Goal: Information Seeking & Learning: Learn about a topic

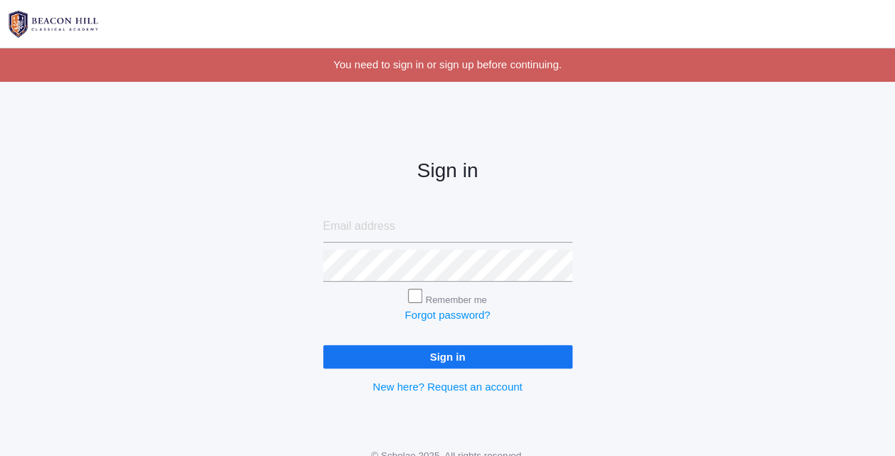
click at [275, 212] on div "Sign in Remember me Forgot password? Sign in New here? Request an account" at bounding box center [447, 266] width 895 height 332
click at [582, 214] on div "Sign in Remember me Forgot password? Sign in New here? Request an account" at bounding box center [447, 266] width 285 height 332
click at [676, 356] on div "Sign in Remember me Forgot password? Sign in New here? Request an account" at bounding box center [447, 266] width 895 height 332
click at [380, 223] on input "email" at bounding box center [447, 227] width 249 height 32
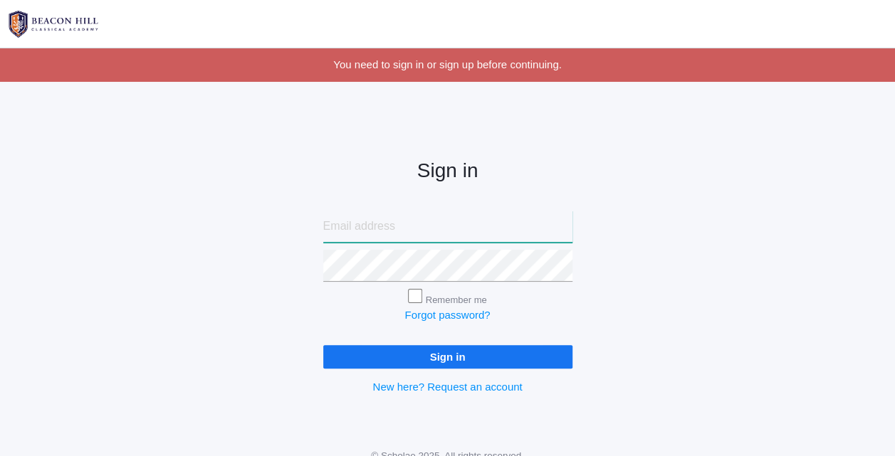
click at [380, 223] on input "email" at bounding box center [447, 227] width 249 height 32
click at [323, 345] on input "Sign in" at bounding box center [447, 356] width 249 height 23
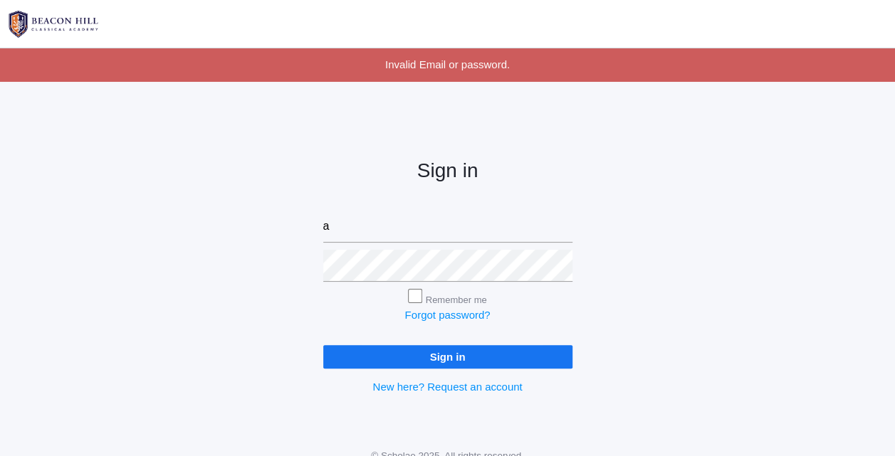
type input "[EMAIL_ADDRESS][DOMAIN_NAME]"
click at [323, 345] on input "Sign in" at bounding box center [447, 356] width 249 height 23
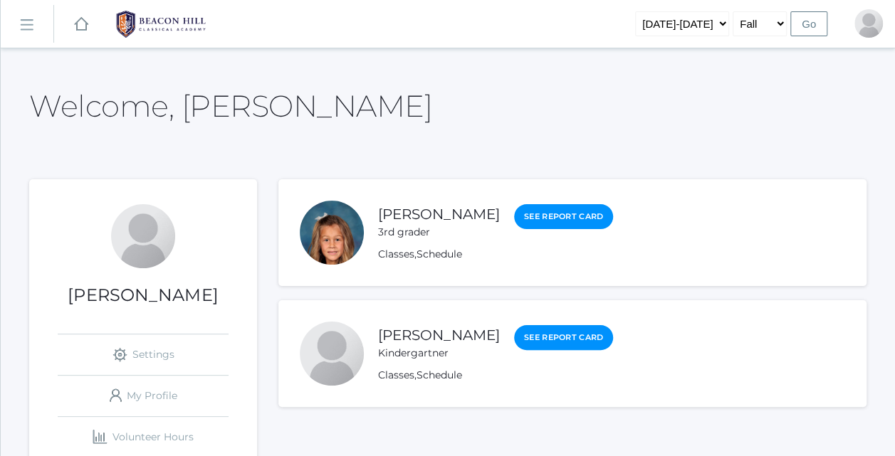
click at [415, 250] on div "Classes , Schedule" at bounding box center [495, 254] width 235 height 15
click at [431, 207] on link "[PERSON_NAME]" at bounding box center [439, 215] width 122 height 18
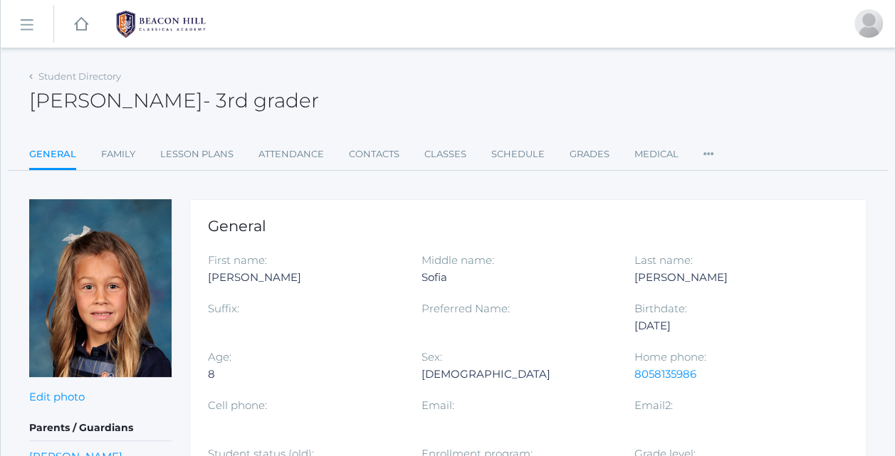
click at [309, 162] on link "Attendance" at bounding box center [290, 154] width 65 height 28
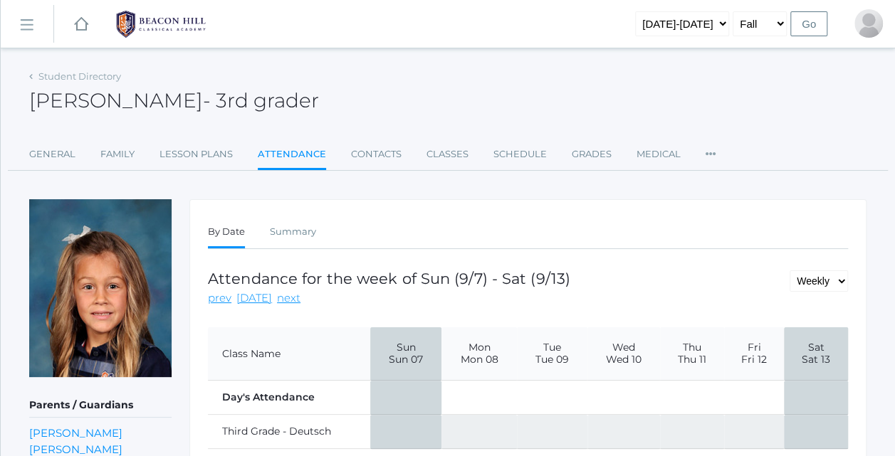
click at [260, 197] on div "Student Directory [PERSON_NAME] - 3rd grader [PERSON_NAME] 3rd grader General F…" at bounding box center [447, 291] width 837 height 451
click at [207, 163] on link "Lesson Plans" at bounding box center [195, 154] width 73 height 28
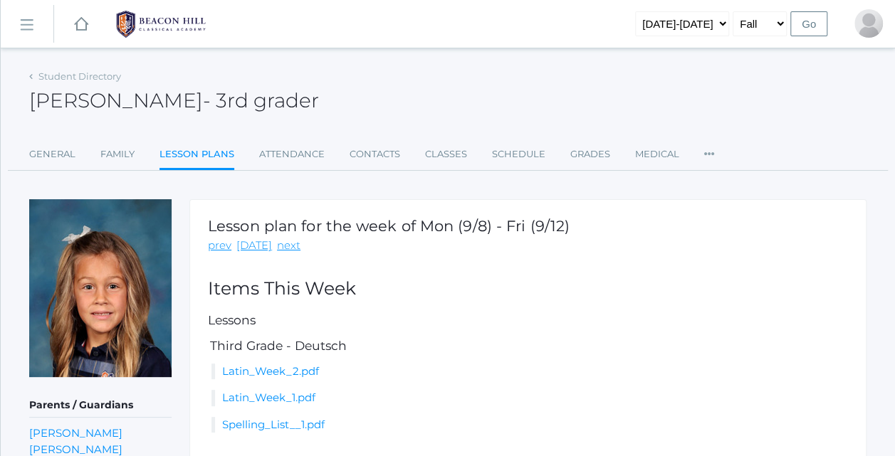
click at [451, 198] on div "Student Directory [PERSON_NAME] - 3rd grader [PERSON_NAME] 3rd grader General F…" at bounding box center [447, 340] width 837 height 548
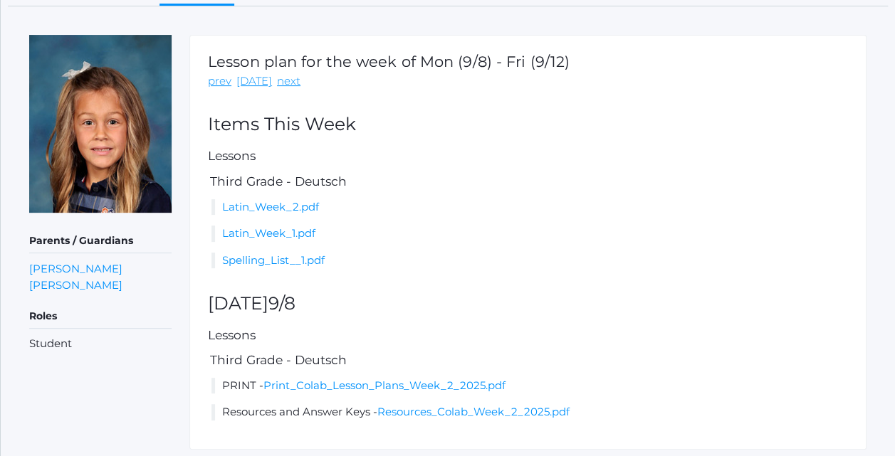
scroll to position [208, 0]
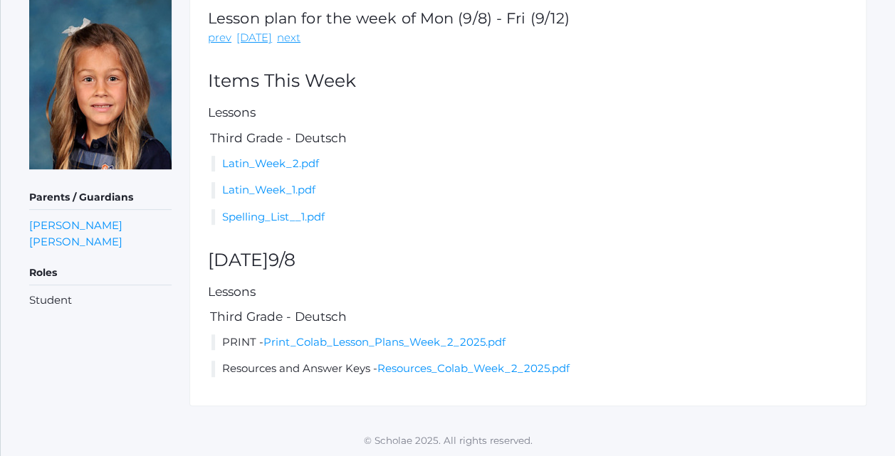
click at [367, 312] on h5 "Third Grade - Deutsch" at bounding box center [528, 317] width 640 height 14
click at [404, 317] on h5 "Third Grade - Deutsch" at bounding box center [528, 317] width 640 height 14
click at [374, 340] on link "Print_Colab_Lesson_Plans_Week_2_2025.pdf" at bounding box center [384, 342] width 242 height 14
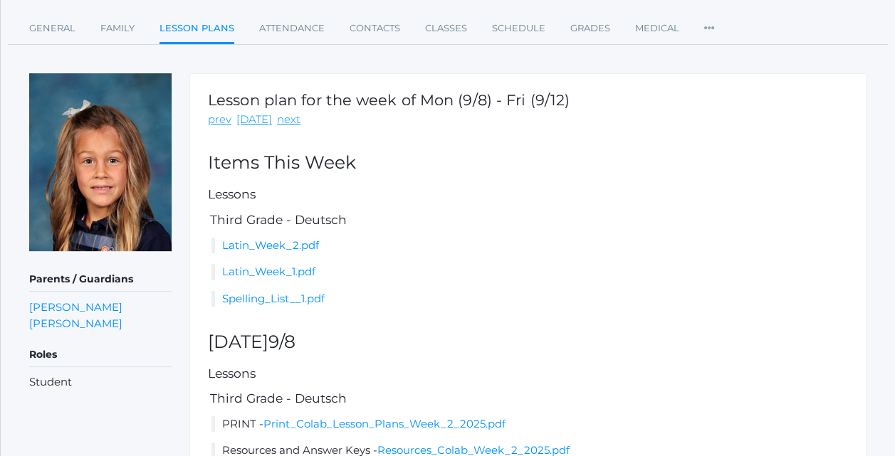
scroll to position [122, 0]
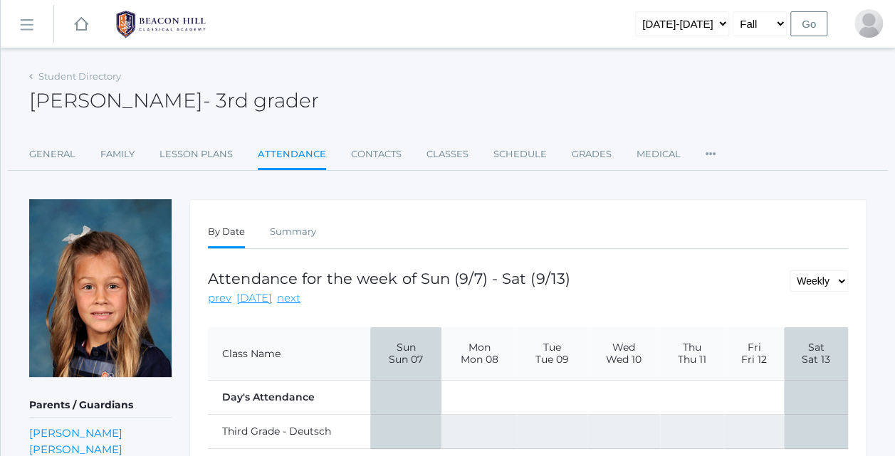
drag, startPoint x: 0, startPoint y: 0, endPoint x: 821, endPoint y: 198, distance: 844.1
click at [821, 198] on div "Student Directory [PERSON_NAME] - 3rd grader [PERSON_NAME] 3rd grader General F…" at bounding box center [447, 291] width 837 height 451
click at [484, 363] on span "Mon 08" at bounding box center [479, 360] width 54 height 12
click at [169, 33] on img at bounding box center [160, 24] width 107 height 36
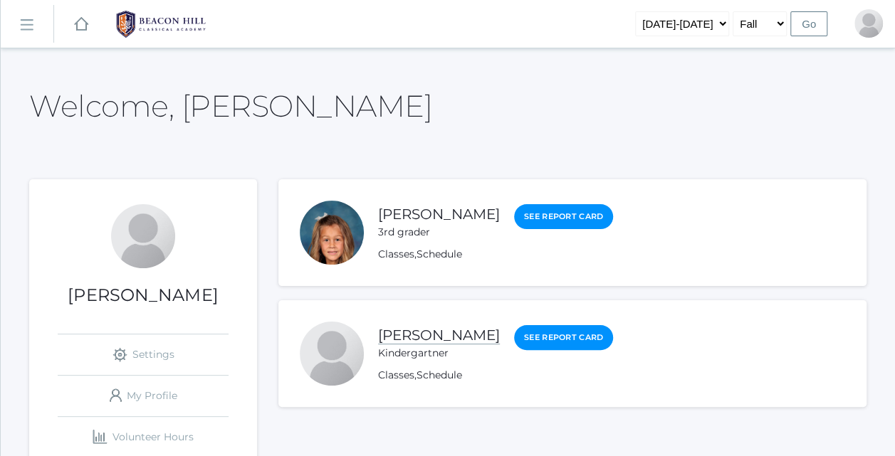
click at [433, 340] on link "[PERSON_NAME]" at bounding box center [439, 336] width 122 height 18
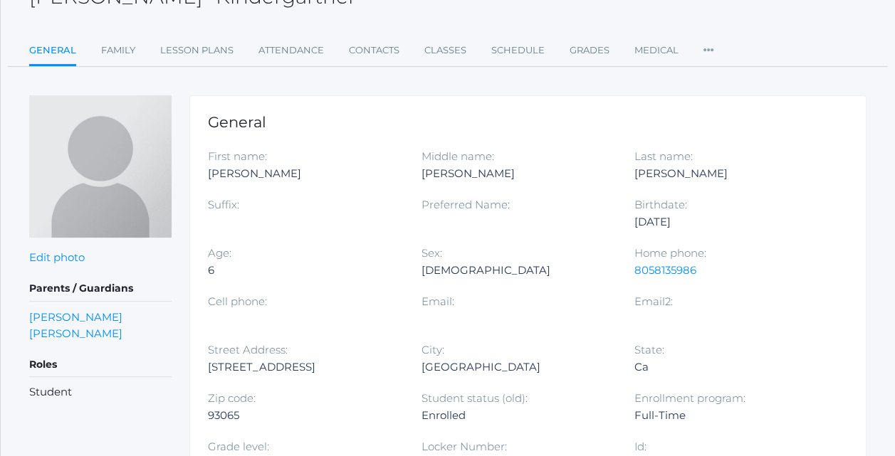
scroll to position [125, 0]
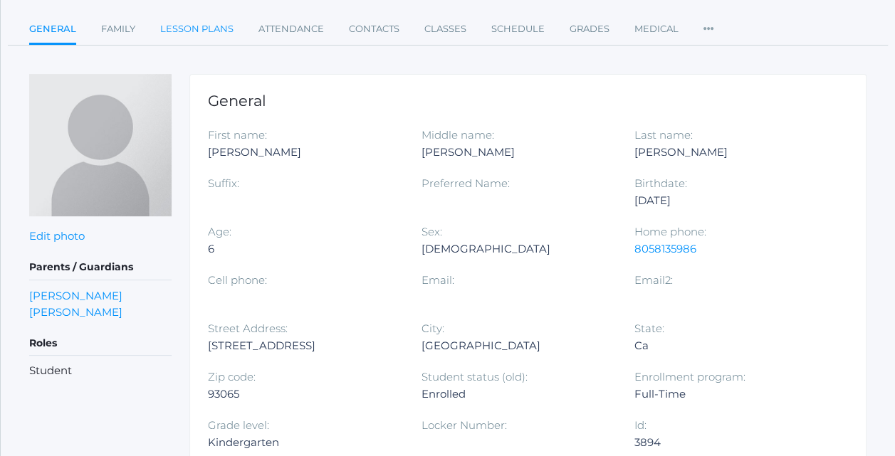
click at [197, 29] on link "Lesson Plans" at bounding box center [196, 29] width 73 height 28
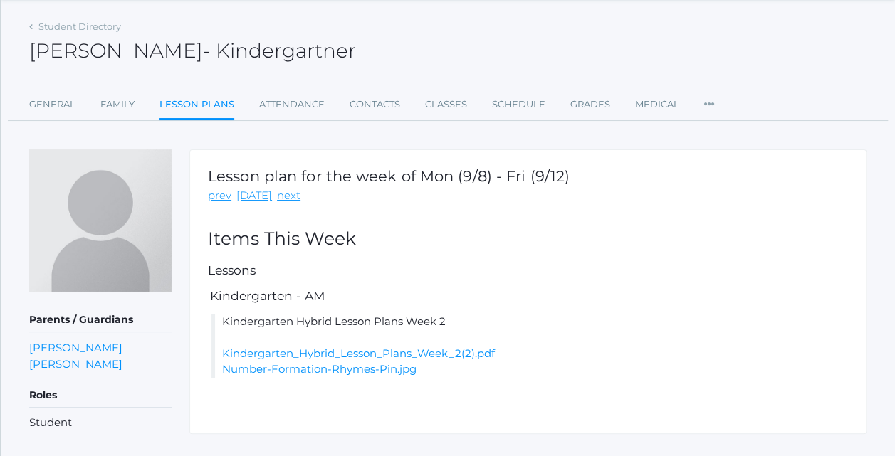
scroll to position [78, 0]
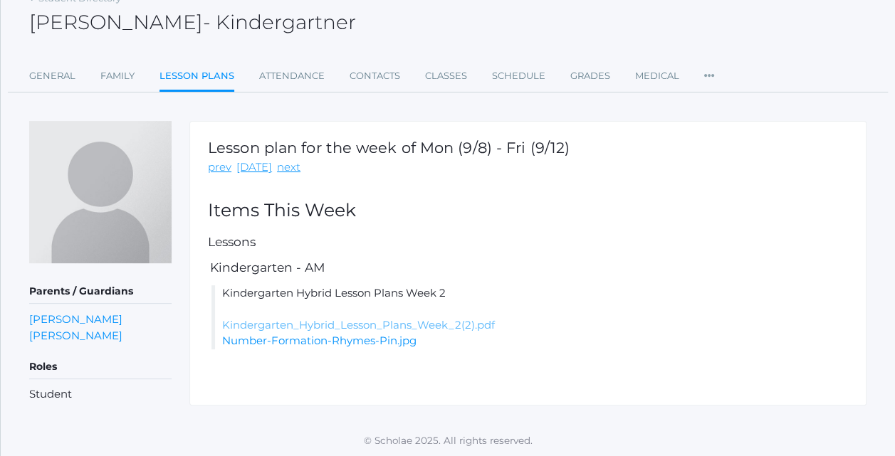
click at [279, 329] on link "Kindergarten_Hybrid_Lesson_Plans_Week_2(2).pdf" at bounding box center [358, 325] width 273 height 14
